Goal: Navigation & Orientation: Find specific page/section

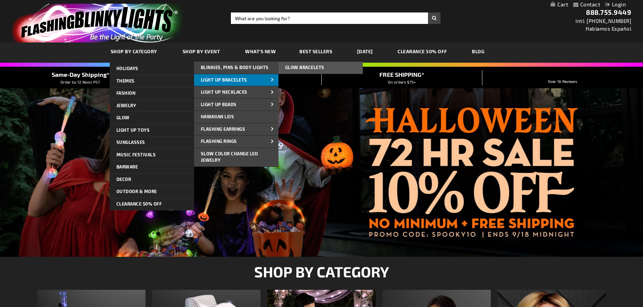
click at [228, 81] on span "Light Up Bracelets" at bounding box center [224, 79] width 46 height 5
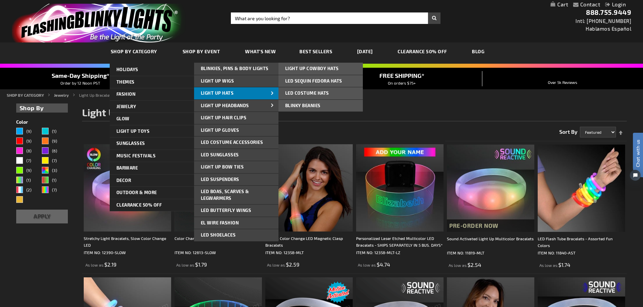
click at [224, 92] on span "Light Up Hats" at bounding box center [217, 92] width 33 height 5
